Goal: Task Accomplishment & Management: Use online tool/utility

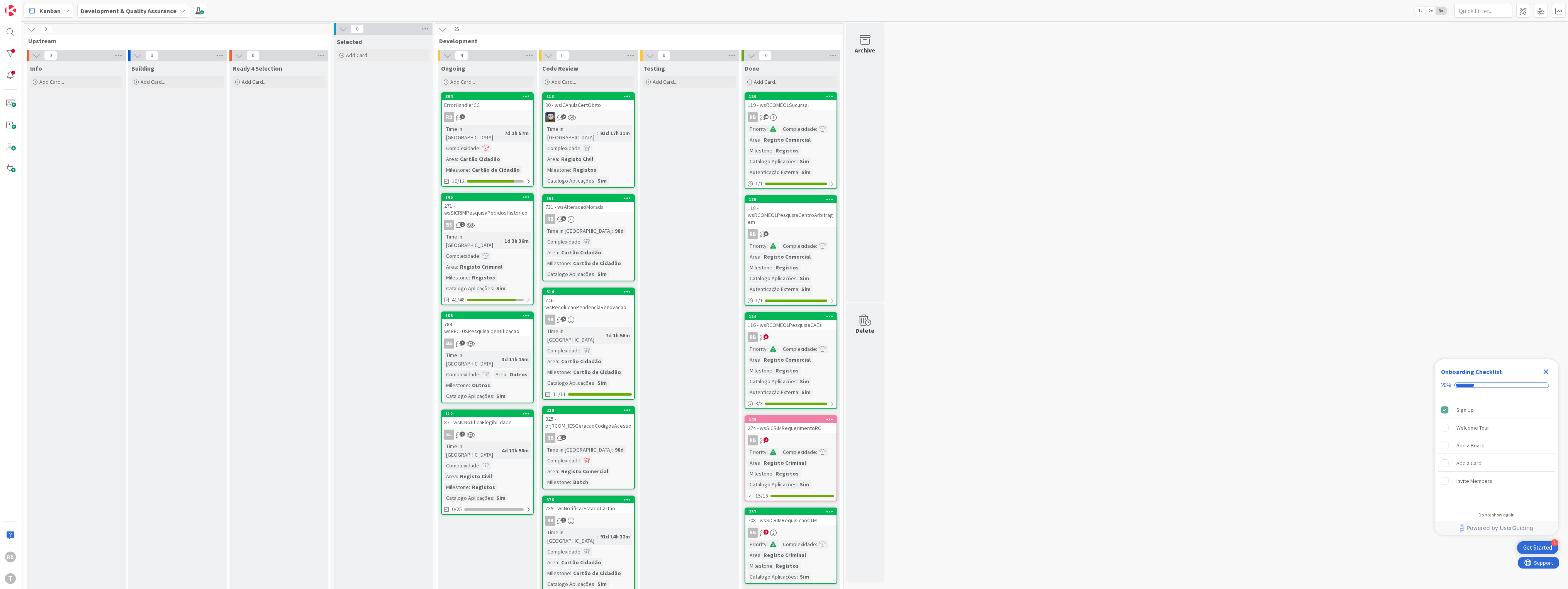
click at [480, 131] on div "Time in [GEOGRAPHIC_DATA]" at bounding box center [473, 133] width 57 height 17
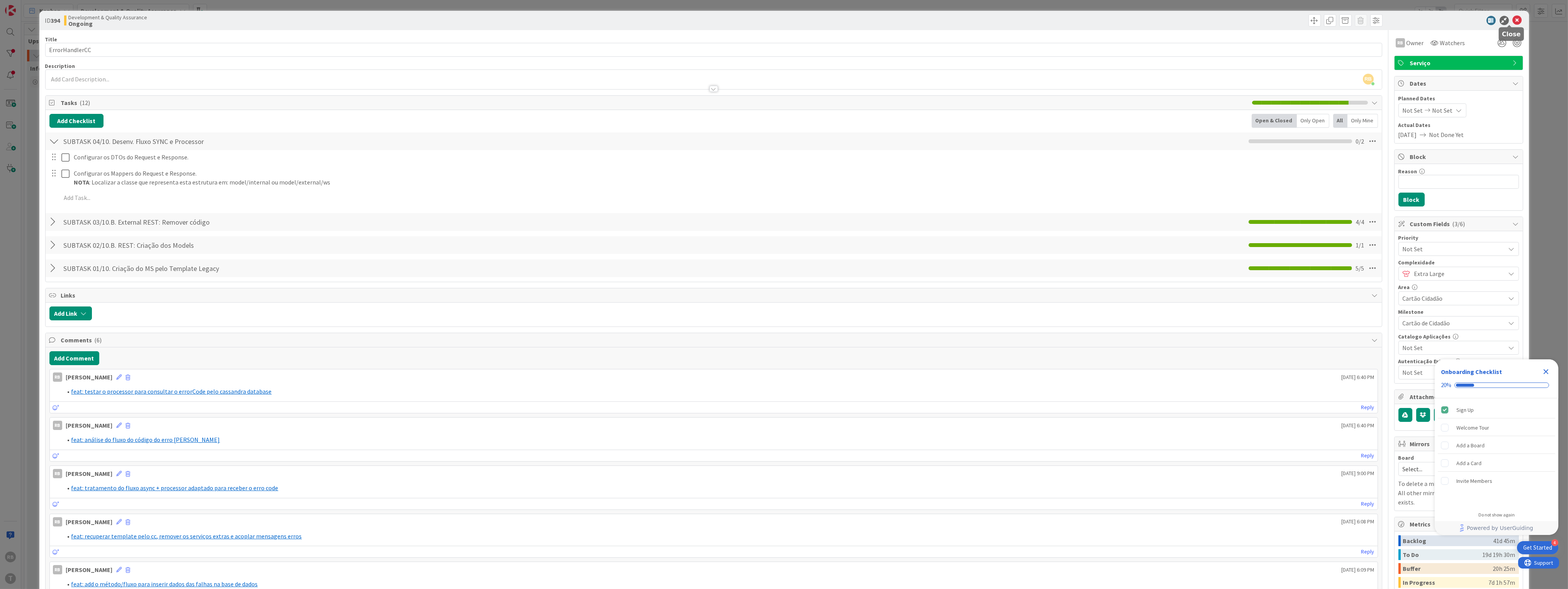
click at [1513, 20] on icon at bounding box center [1517, 20] width 9 height 9
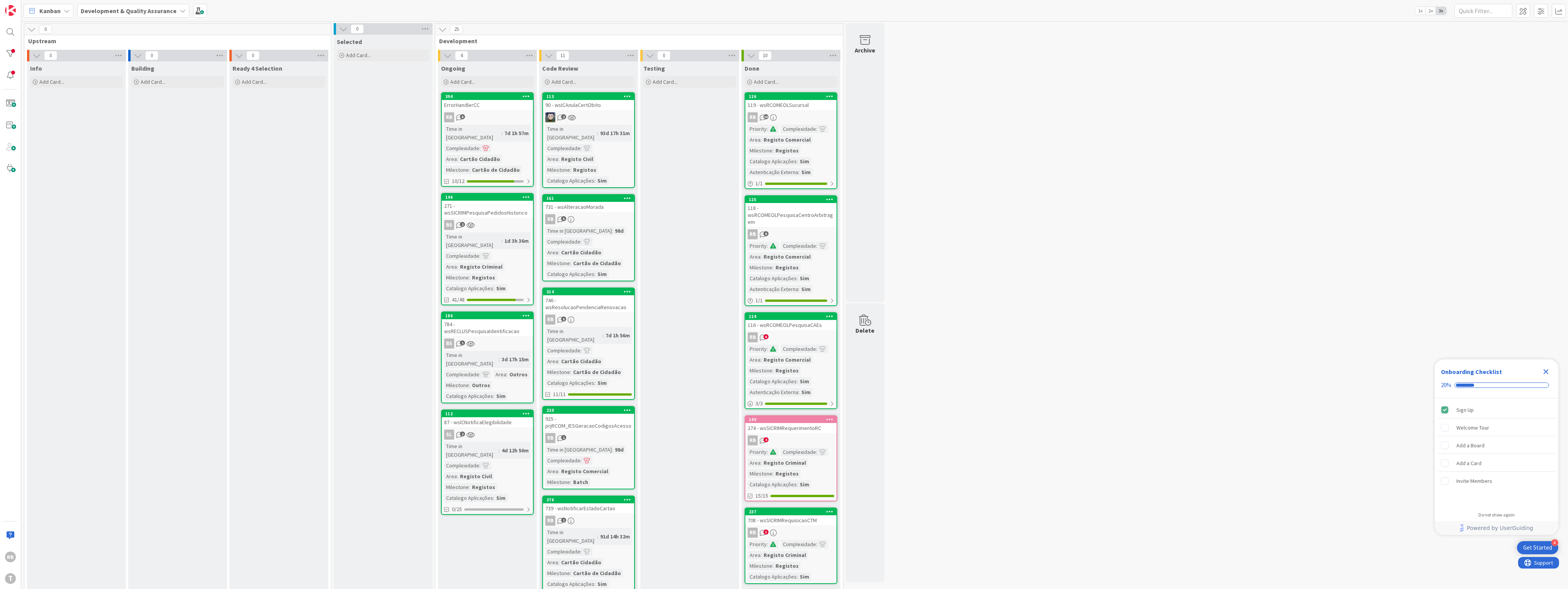
click at [333, 173] on div "0 Selected Add Card..." at bounding box center [383, 601] width 101 height 1155
click at [501, 240] on div "Time in Column : 1d 3h 36m Complexidade : Area : Registo Criminal Milestone : R…" at bounding box center [488, 262] width 86 height 60
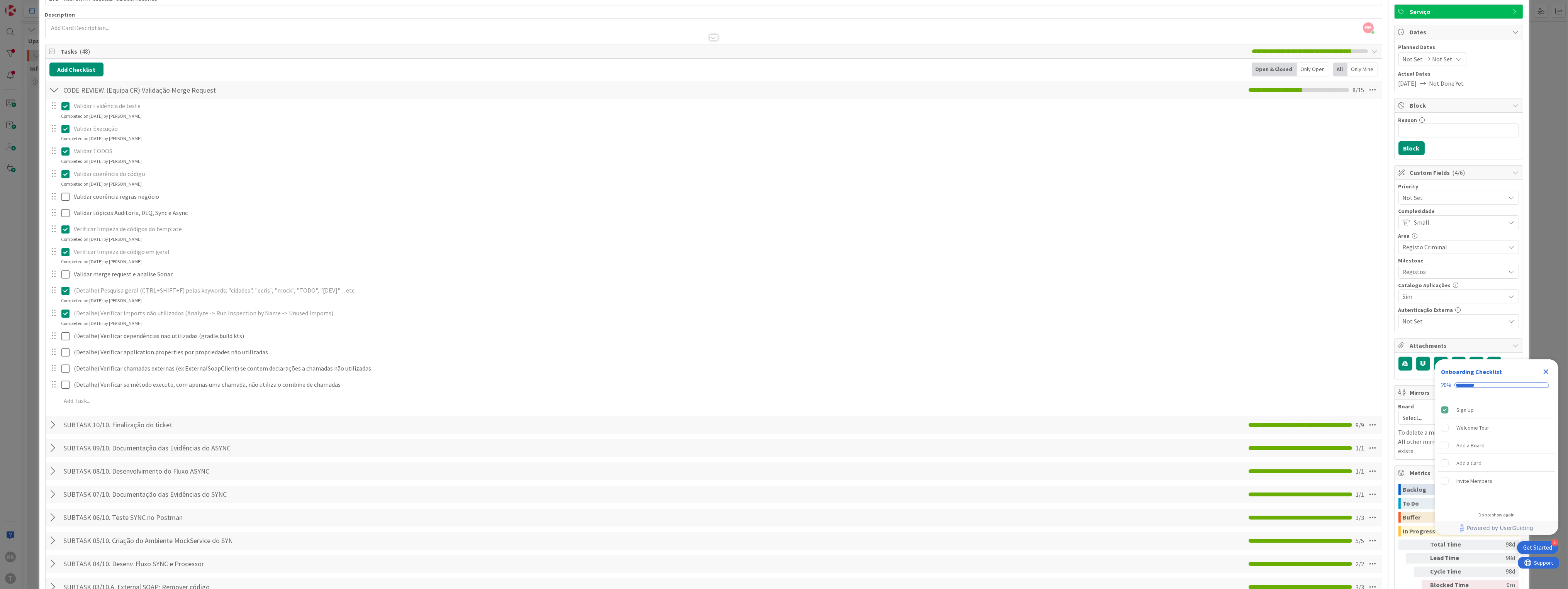
scroll to position [103, 0]
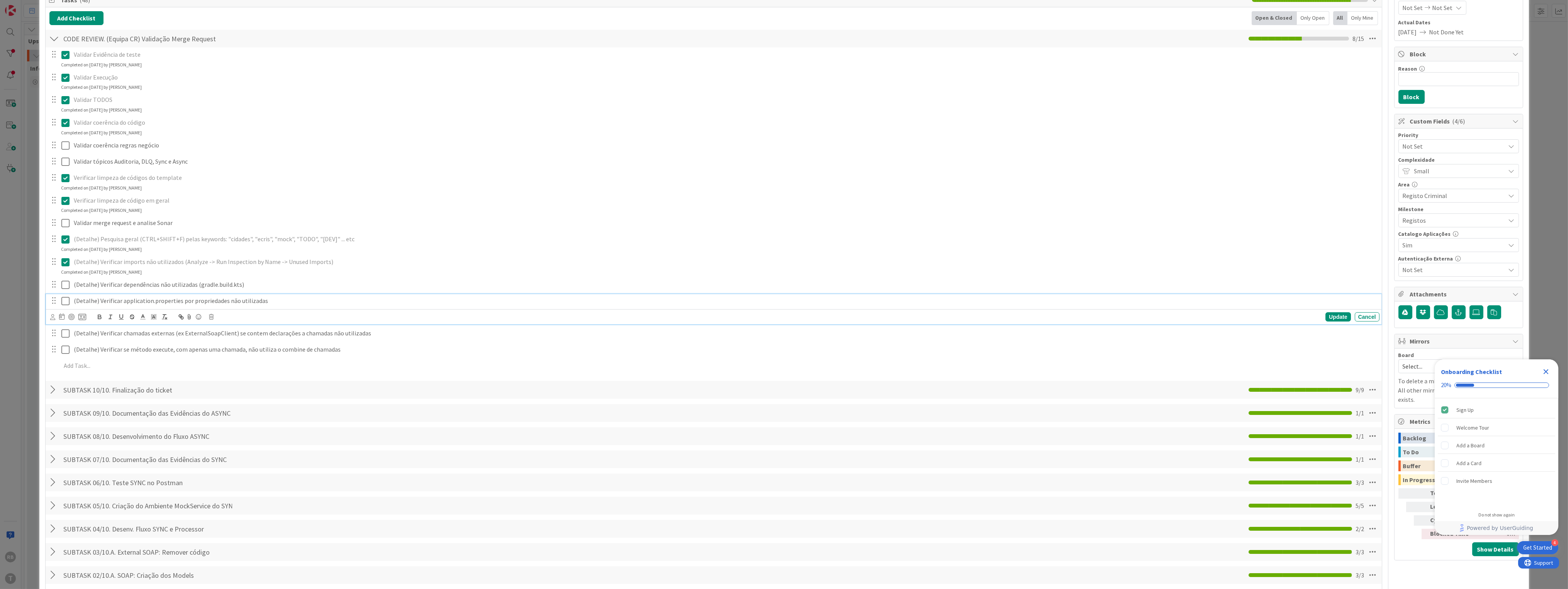
click at [65, 299] on icon at bounding box center [65, 301] width 8 height 9
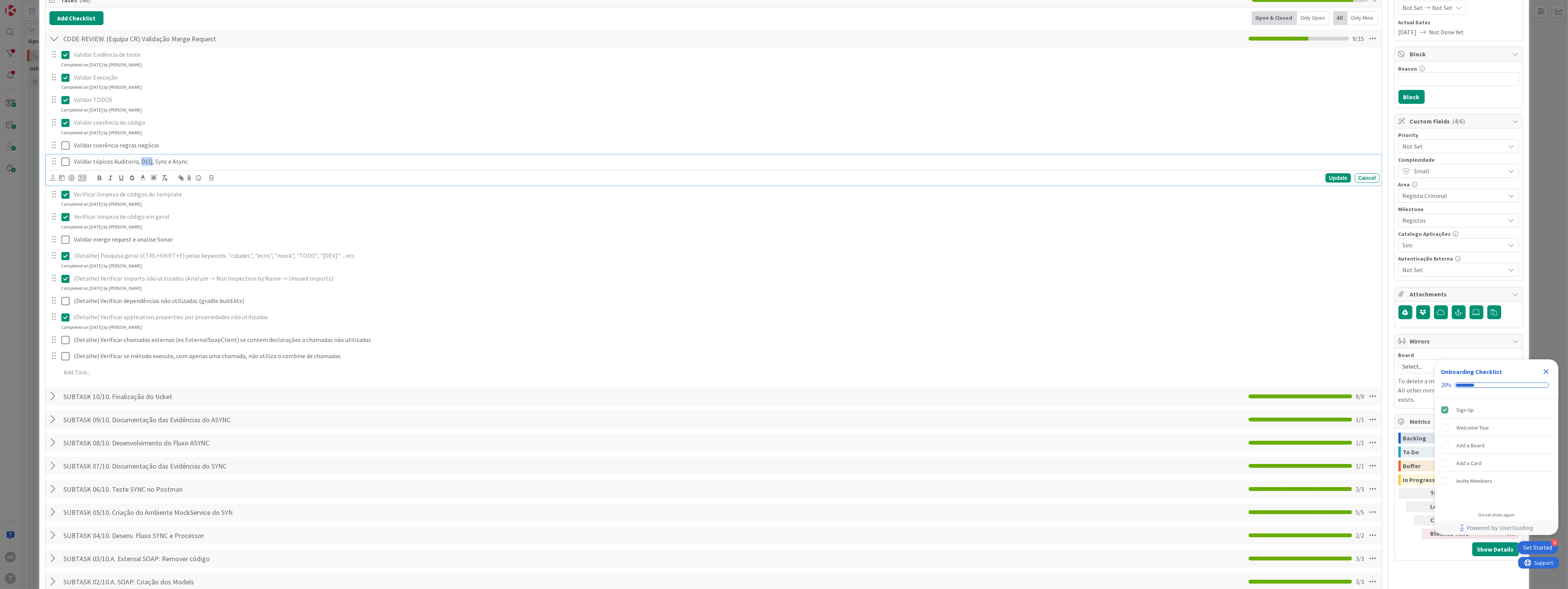
drag, startPoint x: 140, startPoint y: 161, endPoint x: 150, endPoint y: 160, distance: 10.0
click at [150, 160] on p "Validar tópicos Auditoria, DLQ, Sync e Async" at bounding box center [725, 161] width 1303 height 9
drag, startPoint x: 71, startPoint y: 159, endPoint x: 201, endPoint y: 159, distance: 130.0
click at [201, 159] on div "Validar tópicos Auditoria, DLQ, Sync e Async" at bounding box center [725, 161] width 1309 height 13
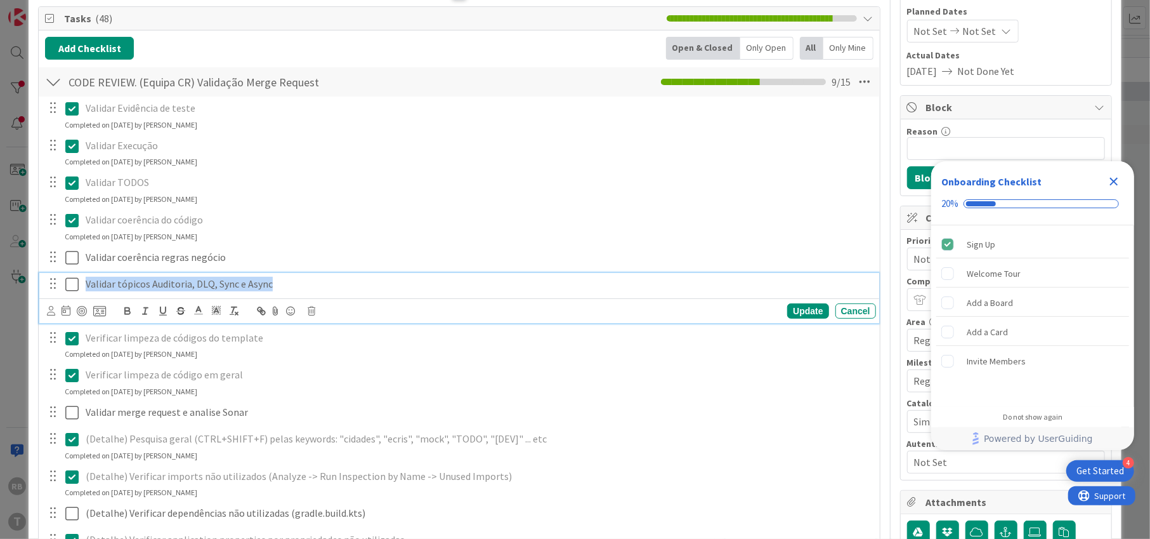
scroll to position [169, 0]
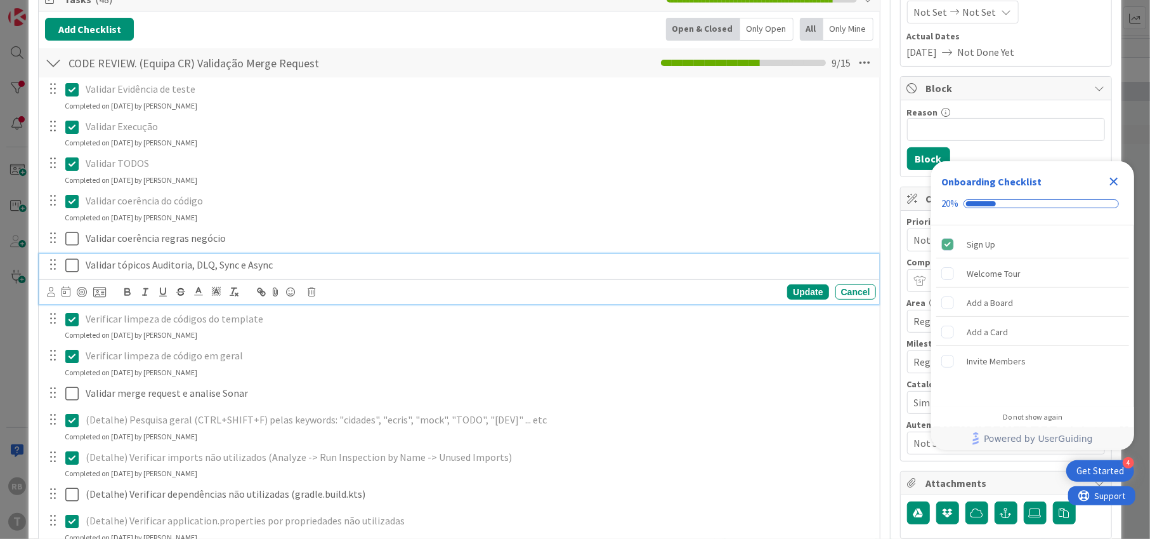
click at [348, 162] on p "Validar TODOS" at bounding box center [478, 163] width 785 height 15
drag, startPoint x: 272, startPoint y: 262, endPoint x: 29, endPoint y: 280, distance: 243.7
copy p "Validar tópicos Auditoria, DLQ, Sync e Async"
click at [150, 325] on div "Verificar limpeza de códigos do template" at bounding box center [479, 319] width 796 height 22
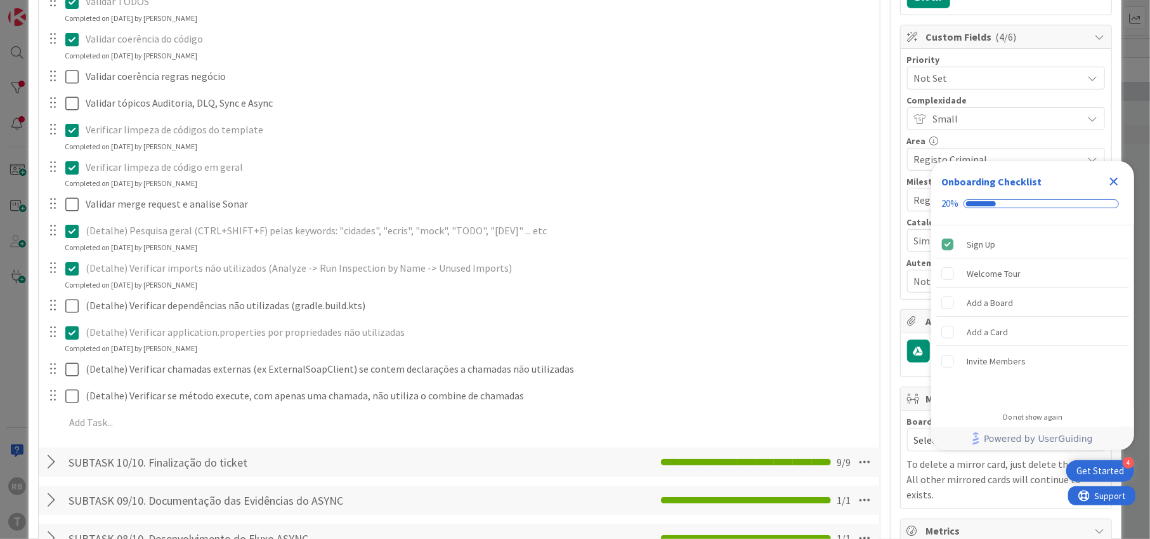
scroll to position [338, 0]
